Goal: Check status: Check status

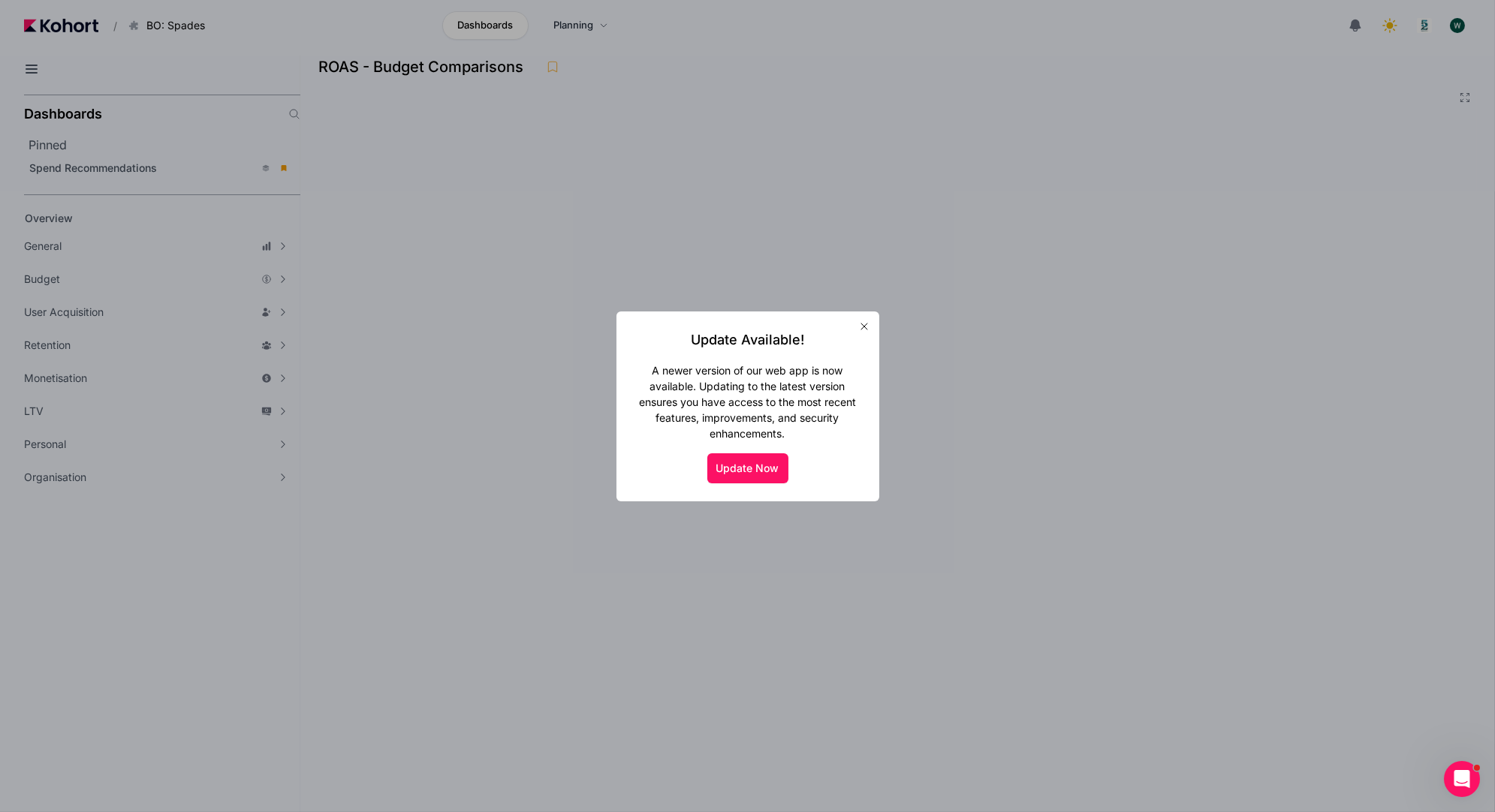
click at [864, 323] on icon "button" at bounding box center [864, 326] width 12 height 12
